Goal: Find contact information: Find contact information

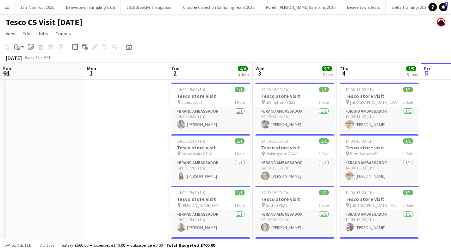
scroll to position [0, 160]
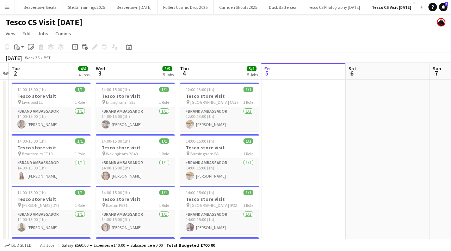
click at [7, 11] on button "Menu" at bounding box center [7, 7] width 14 height 14
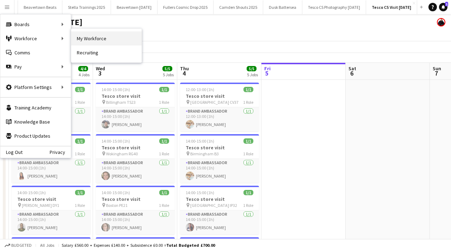
click at [88, 38] on link "My Workforce" at bounding box center [106, 38] width 71 height 14
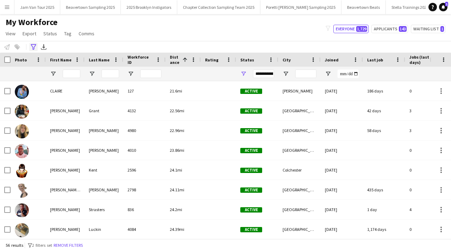
click at [32, 43] on div "Advanced filters" at bounding box center [33, 47] width 8 height 8
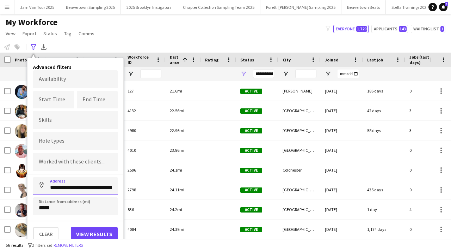
drag, startPoint x: 112, startPoint y: 187, endPoint x: 52, endPoint y: 182, distance: 59.8
click at [52, 182] on input "**********" at bounding box center [75, 186] width 85 height 18
type input "*******"
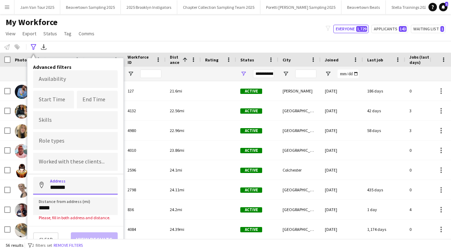
drag, startPoint x: 72, startPoint y: 187, endPoint x: 37, endPoint y: 187, distance: 34.9
click at [37, 187] on input "*******" at bounding box center [75, 186] width 85 height 18
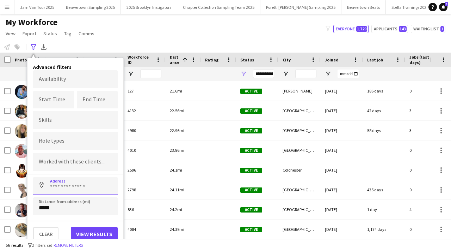
paste input "********"
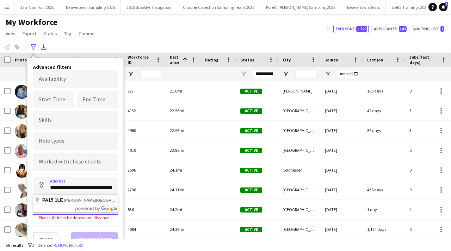
type input "**********"
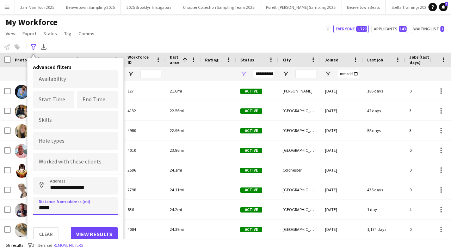
drag, startPoint x: 61, startPoint y: 207, endPoint x: 30, endPoint y: 206, distance: 31.0
click at [29, 207] on div "**********" at bounding box center [76, 152] width 96 height 189
type input "*****"
click at [90, 229] on button "View results" at bounding box center [94, 234] width 47 height 14
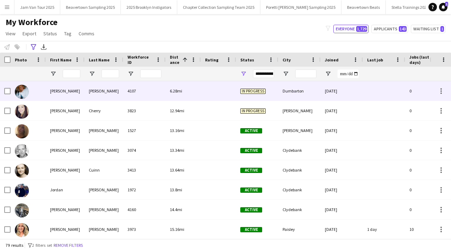
click at [274, 95] on div "In progress" at bounding box center [257, 90] width 42 height 19
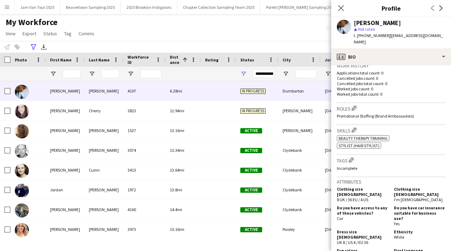
scroll to position [398, 0]
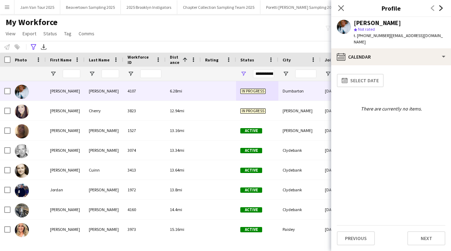
click at [443, 7] on icon "Next" at bounding box center [442, 8] width 6 height 6
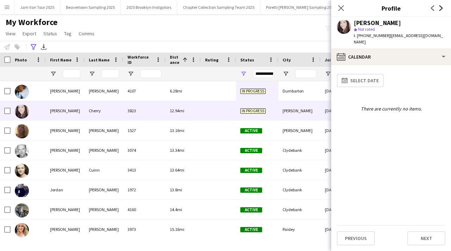
click at [443, 7] on icon "Next" at bounding box center [442, 8] width 6 height 6
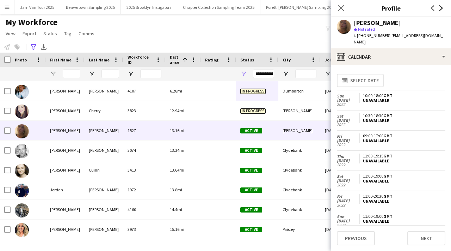
click at [443, 7] on icon "Next" at bounding box center [442, 8] width 6 height 6
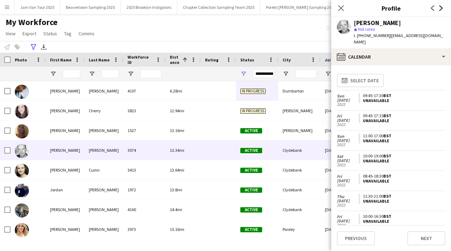
click at [443, 7] on icon "Next" at bounding box center [442, 8] width 6 height 6
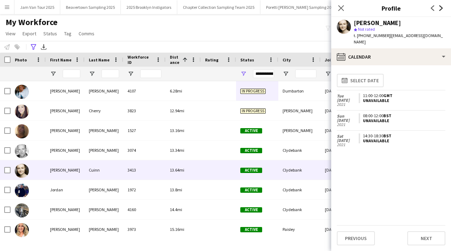
click at [443, 7] on icon "Next" at bounding box center [442, 8] width 6 height 6
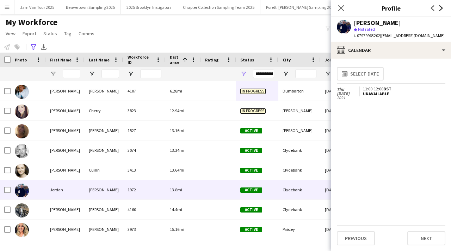
click at [443, 7] on icon "Next" at bounding box center [442, 8] width 6 height 6
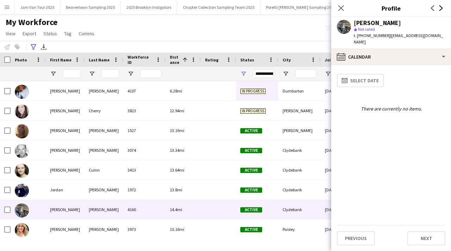
click at [443, 7] on icon "Next" at bounding box center [442, 8] width 6 height 6
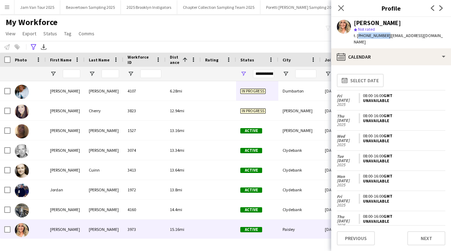
drag, startPoint x: 358, startPoint y: 37, endPoint x: 384, endPoint y: 36, distance: 26.1
click at [384, 36] on span "t. [PHONE_NUMBER]" at bounding box center [372, 35] width 37 height 5
copy span "[PHONE_NUMBER]"
click at [34, 45] on icon "Advanced filters" at bounding box center [34, 47] width 6 height 6
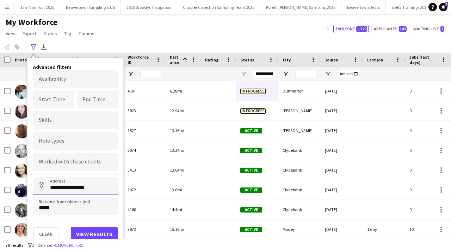
click at [98, 192] on input "**********" at bounding box center [75, 186] width 85 height 18
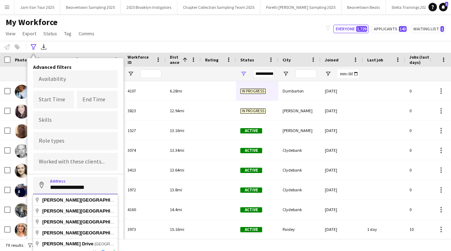
scroll to position [6, 0]
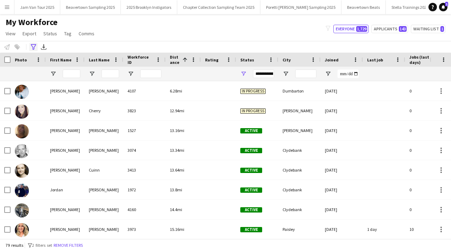
click at [32, 46] on icon at bounding box center [33, 47] width 5 height 6
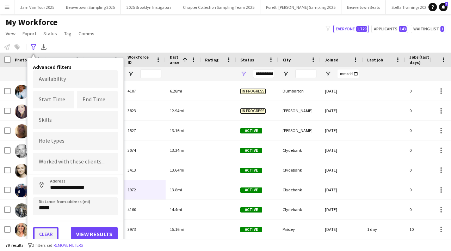
click at [51, 229] on button "Clear" at bounding box center [45, 234] width 25 height 14
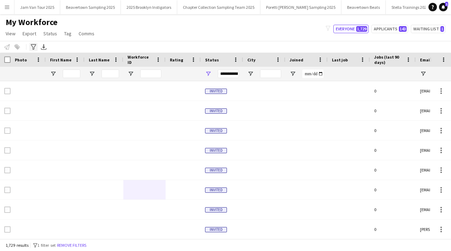
click at [33, 46] on icon "Advanced filters" at bounding box center [34, 47] width 6 height 6
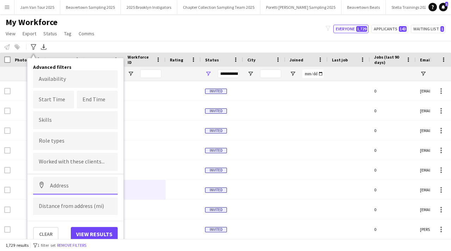
click at [71, 181] on input at bounding box center [75, 186] width 85 height 18
paste input "********"
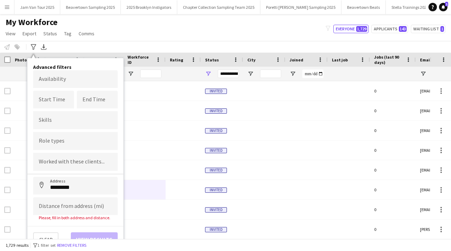
type input "**********"
click at [77, 204] on input at bounding box center [75, 206] width 85 height 18
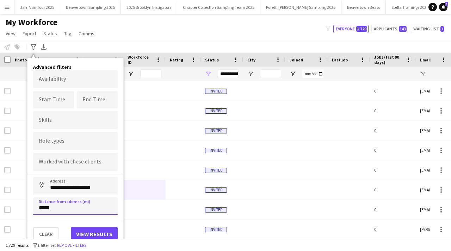
type input "*****"
click at [101, 233] on button "View results" at bounding box center [94, 234] width 47 height 14
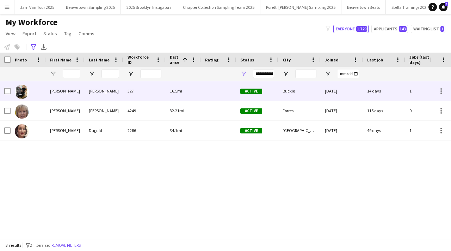
click at [98, 97] on div "[PERSON_NAME]" at bounding box center [104, 90] width 39 height 19
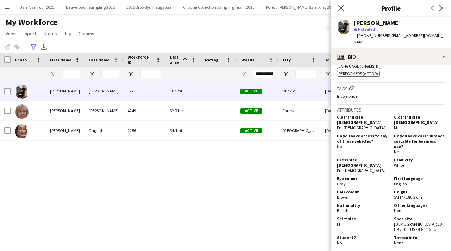
scroll to position [563, 0]
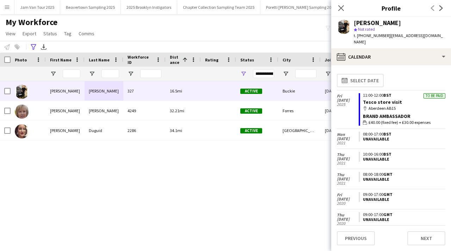
drag, startPoint x: 358, startPoint y: 36, endPoint x: 380, endPoint y: 36, distance: 21.5
click at [380, 36] on span "t. [PHONE_NUMBER]" at bounding box center [372, 35] width 37 height 5
drag, startPoint x: 358, startPoint y: 35, endPoint x: 384, endPoint y: 36, distance: 26.5
click at [384, 36] on span "t. [PHONE_NUMBER]" at bounding box center [372, 35] width 37 height 5
copy span "[PHONE_NUMBER]"
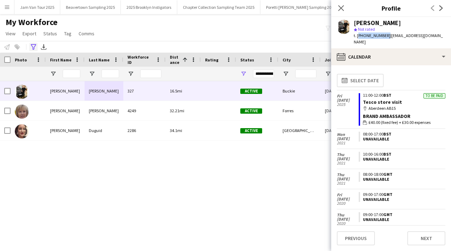
click at [34, 49] on icon at bounding box center [33, 47] width 5 height 6
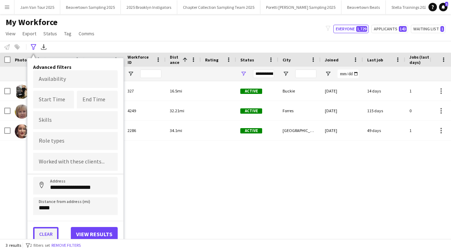
click at [48, 233] on button "Clear" at bounding box center [45, 234] width 25 height 14
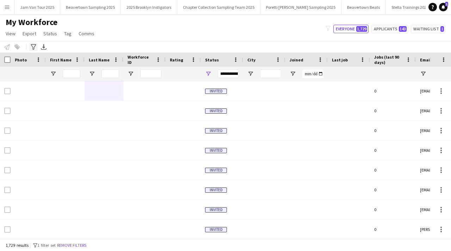
click at [30, 46] on div "Advanced filters" at bounding box center [33, 47] width 8 height 8
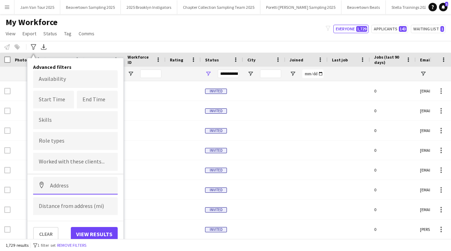
click at [73, 183] on input at bounding box center [75, 186] width 85 height 18
paste input "*******"
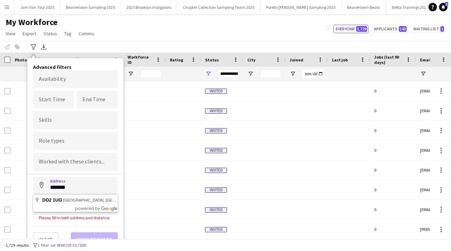
type input "**********"
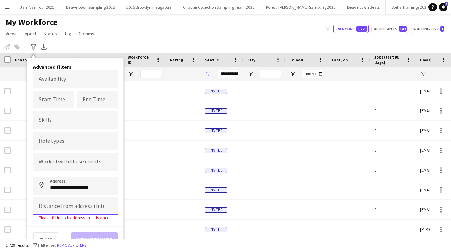
click at [71, 203] on input at bounding box center [75, 206] width 85 height 18
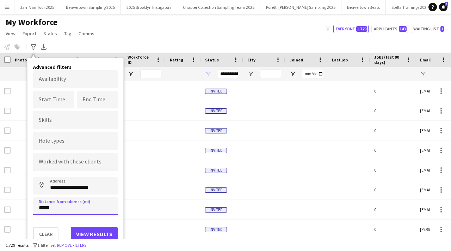
type input "*****"
click at [82, 230] on button "View results" at bounding box center [94, 234] width 47 height 14
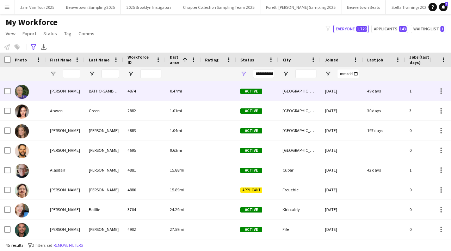
click at [76, 92] on div "[PERSON_NAME]" at bounding box center [65, 90] width 39 height 19
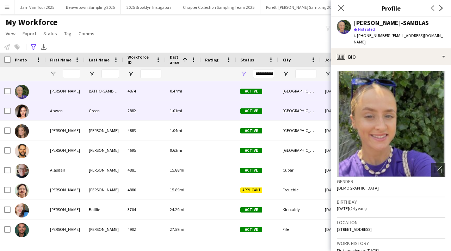
click at [86, 108] on div "Green" at bounding box center [104, 110] width 39 height 19
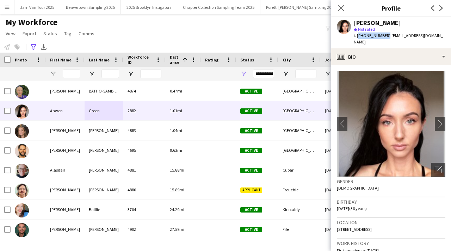
drag, startPoint x: 358, startPoint y: 36, endPoint x: 384, endPoint y: 38, distance: 26.5
click at [384, 38] on span "t. [PHONE_NUMBER]" at bounding box center [372, 35] width 37 height 5
copy span "[PHONE_NUMBER]"
click at [341, 8] on icon at bounding box center [341, 8] width 7 height 7
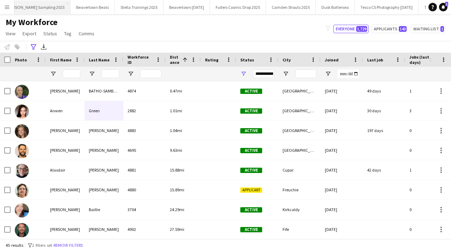
scroll to position [0, 340]
click at [266, 9] on button "Dusk Battersea Close" at bounding box center [285, 7] width 39 height 14
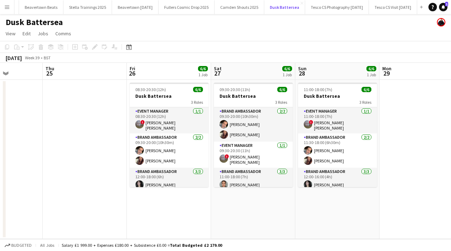
scroll to position [0, 211]
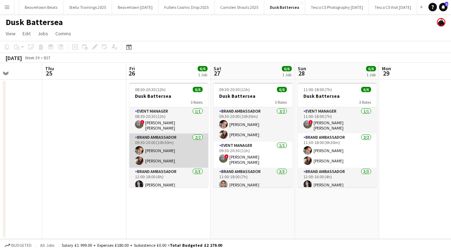
click at [170, 149] on app-card-role "Brand Ambassador [DATE] 09:30-20:00 (10h30m) [PERSON_NAME] [PERSON_NAME]" at bounding box center [168, 150] width 79 height 34
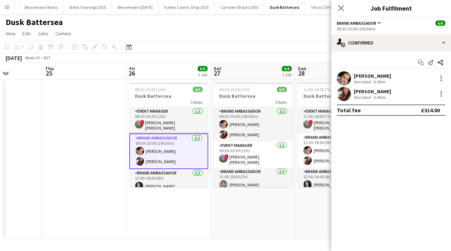
click at [347, 85] on div at bounding box center [344, 78] width 14 height 14
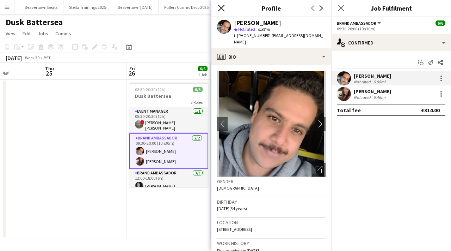
click at [219, 8] on icon "Close pop-in" at bounding box center [221, 8] width 7 height 7
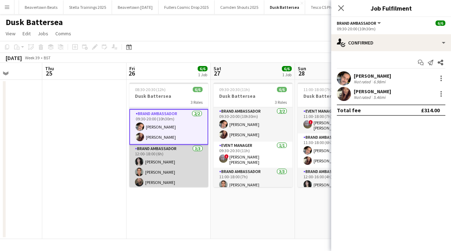
click at [156, 179] on app-card-role "Brand Ambassador [DATE] 12:00-18:00 (6h) [PERSON_NAME] [PERSON_NAME] [PERSON_NA…" at bounding box center [168, 167] width 79 height 44
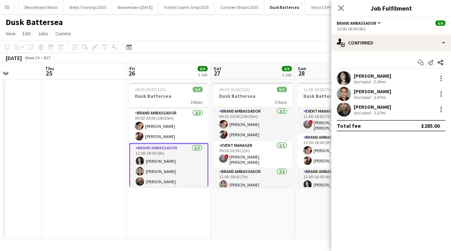
scroll to position [24, 0]
click at [350, 110] on app-user-avatar at bounding box center [344, 109] width 14 height 14
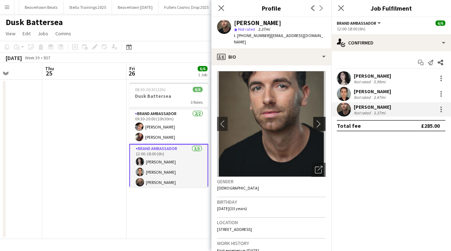
click at [322, 120] on app-icon "chevron-right" at bounding box center [320, 123] width 11 height 7
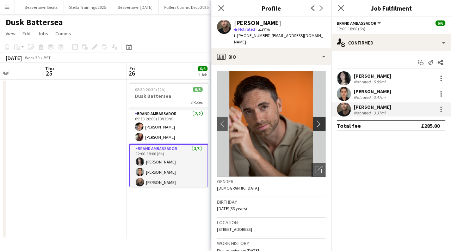
click at [322, 120] on app-icon "chevron-right" at bounding box center [320, 123] width 11 height 7
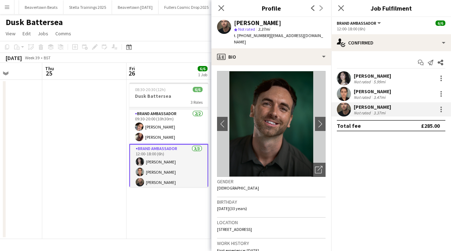
click at [7, 7] on app-icon "Menu" at bounding box center [7, 7] width 6 height 6
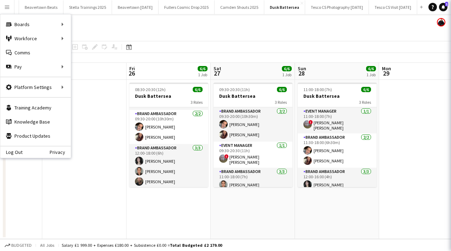
scroll to position [23, 0]
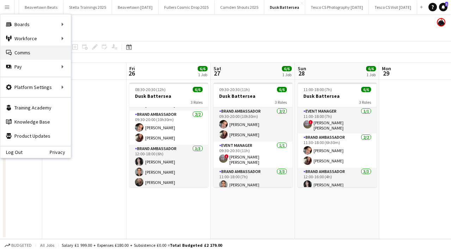
click at [41, 47] on link "Comms Comms" at bounding box center [35, 52] width 71 height 14
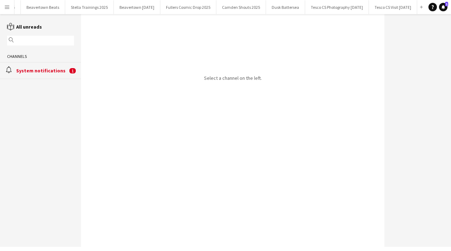
click at [6, 8] on app-icon "Menu" at bounding box center [7, 7] width 6 height 6
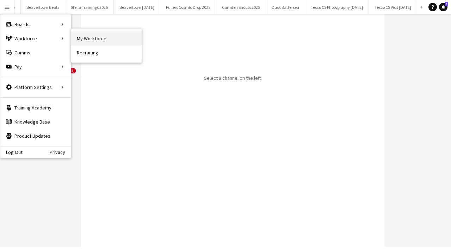
click at [97, 36] on link "My Workforce" at bounding box center [106, 38] width 71 height 14
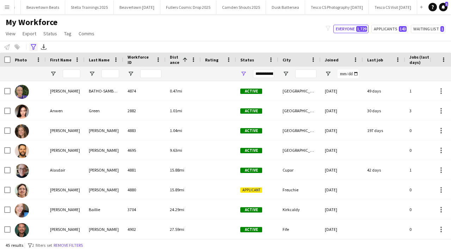
click at [30, 45] on div "Advanced filters" at bounding box center [33, 47] width 8 height 8
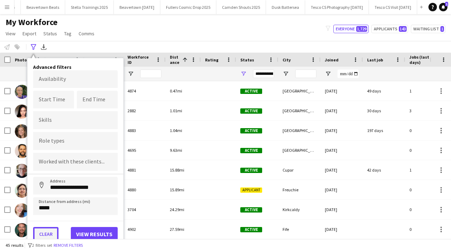
click at [53, 233] on button "Clear" at bounding box center [45, 234] width 25 height 14
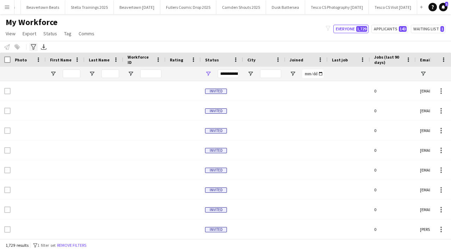
click at [35, 48] on icon "Advanced filters" at bounding box center [34, 47] width 6 height 6
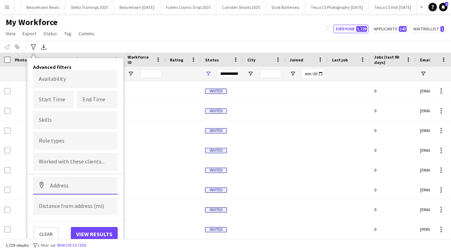
click at [64, 190] on input at bounding box center [75, 186] width 85 height 18
paste input "********"
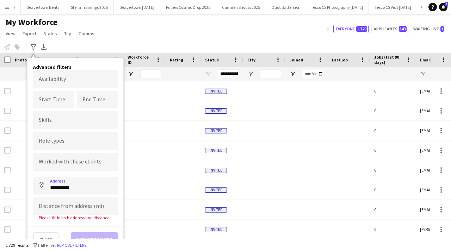
type input "**********"
click at [79, 204] on input at bounding box center [75, 206] width 85 height 18
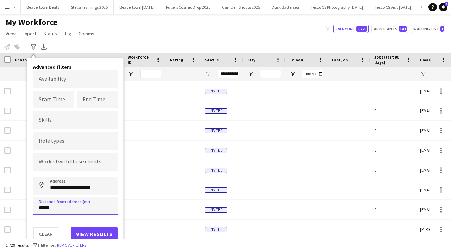
type input "*****"
click at [93, 228] on button "View results" at bounding box center [94, 234] width 47 height 14
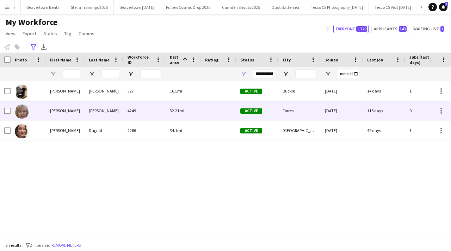
click at [106, 109] on div "[PERSON_NAME]" at bounding box center [104, 110] width 39 height 19
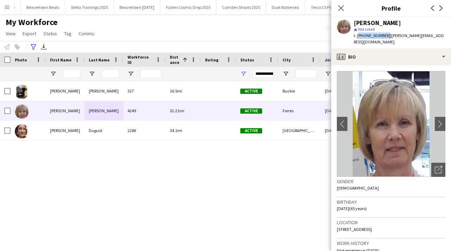
drag, startPoint x: 358, startPoint y: 36, endPoint x: 384, endPoint y: 36, distance: 26.1
click at [384, 36] on span "t. [PHONE_NUMBER]" at bounding box center [372, 35] width 37 height 5
copy span "[PHONE_NUMBER]"
click at [339, 4] on app-icon "Close pop-in" at bounding box center [341, 8] width 10 height 10
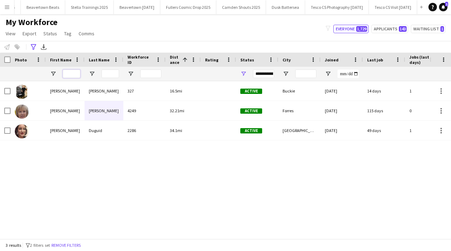
click at [68, 75] on input "First Name Filter Input" at bounding box center [72, 73] width 18 height 8
